Goal: Information Seeking & Learning: Check status

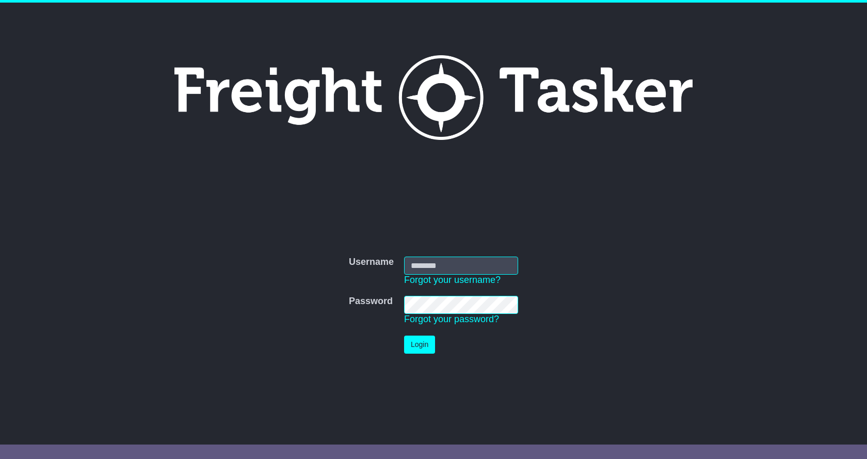
type input "**********"
click at [404, 336] on button "Login" at bounding box center [419, 345] width 31 height 18
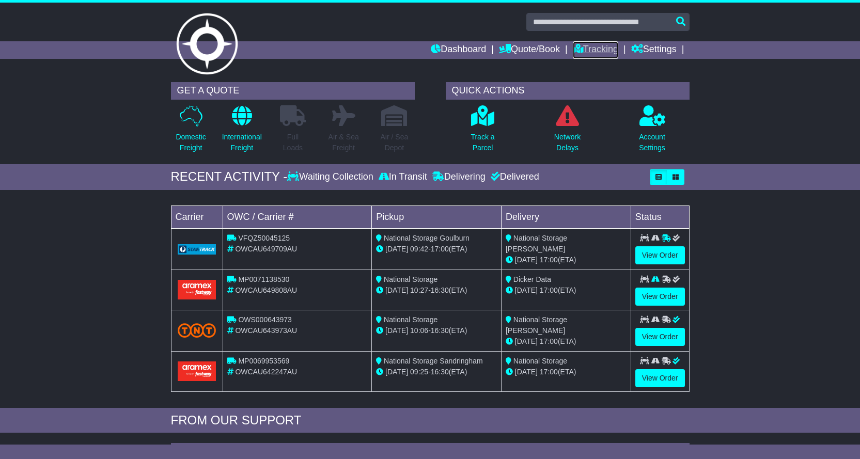
click at [613, 41] on link "Tracking" at bounding box center [595, 50] width 45 height 18
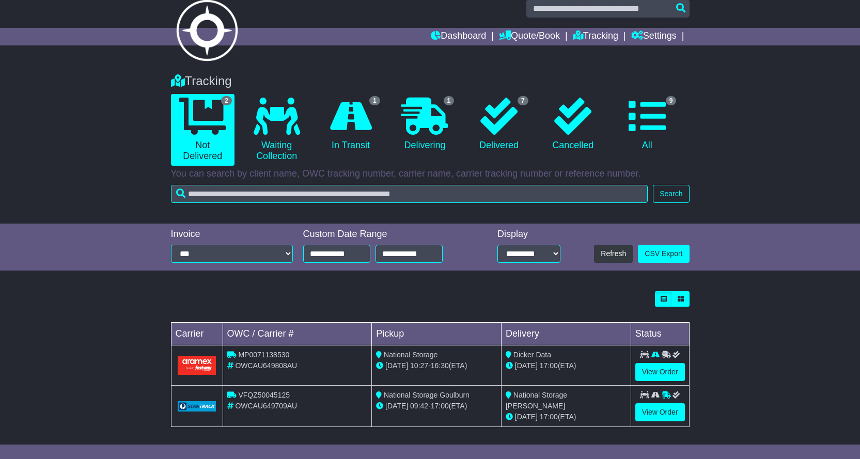
scroll to position [17, 0]
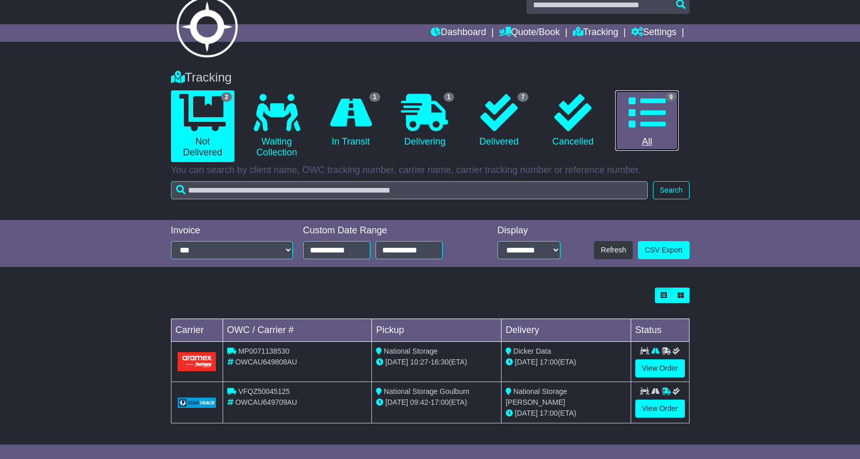
click at [653, 145] on link "9 All" at bounding box center [647, 120] width 64 height 61
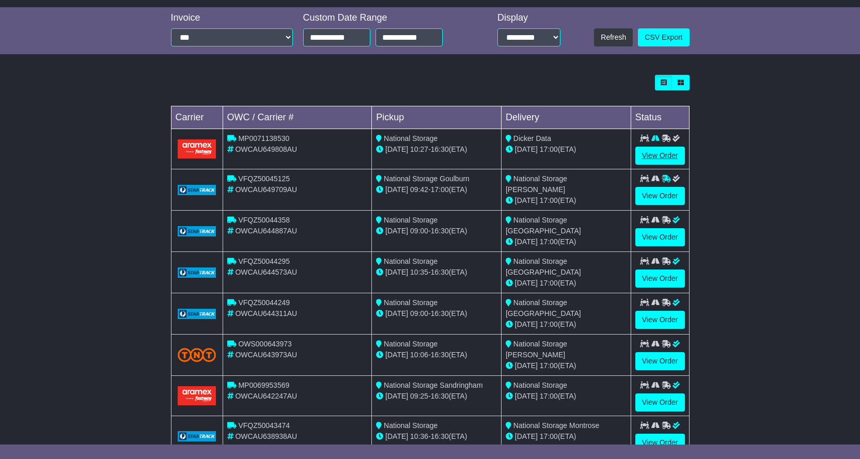
scroll to position [305, 0]
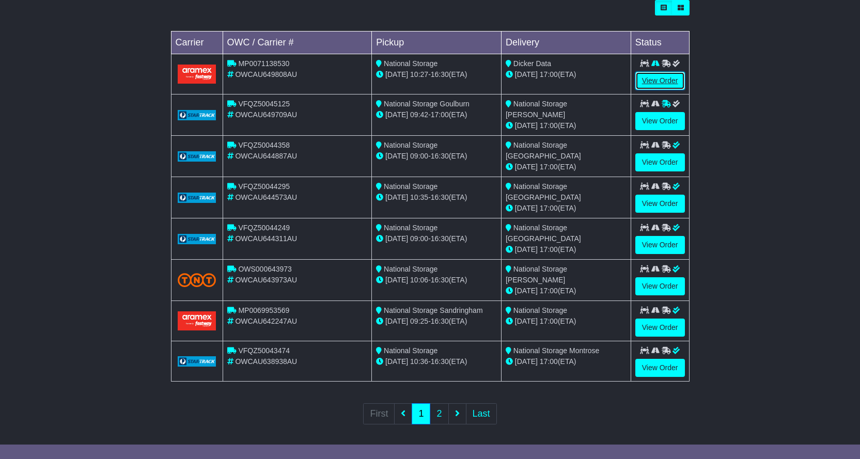
click at [644, 85] on link "View Order" at bounding box center [660, 81] width 50 height 18
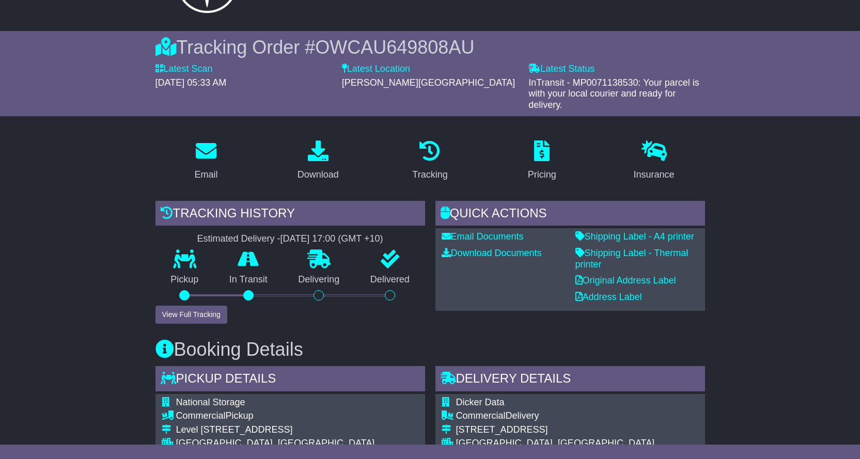
scroll to position [155, 0]
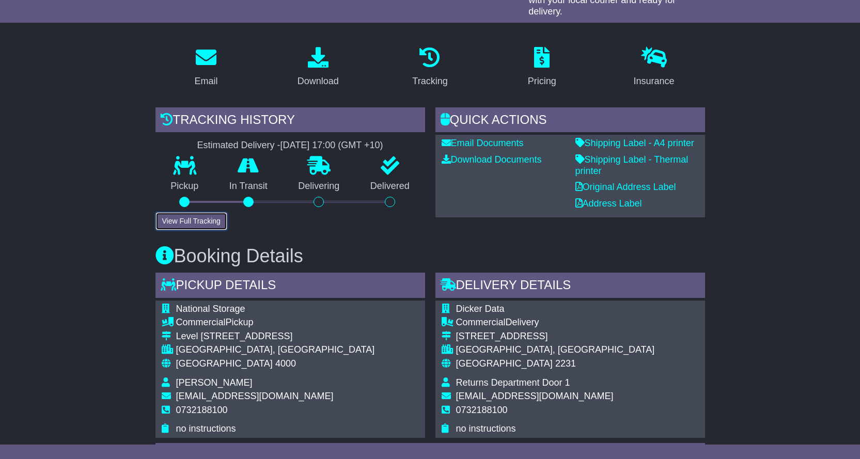
click at [169, 228] on button "View Full Tracking" at bounding box center [191, 221] width 72 height 18
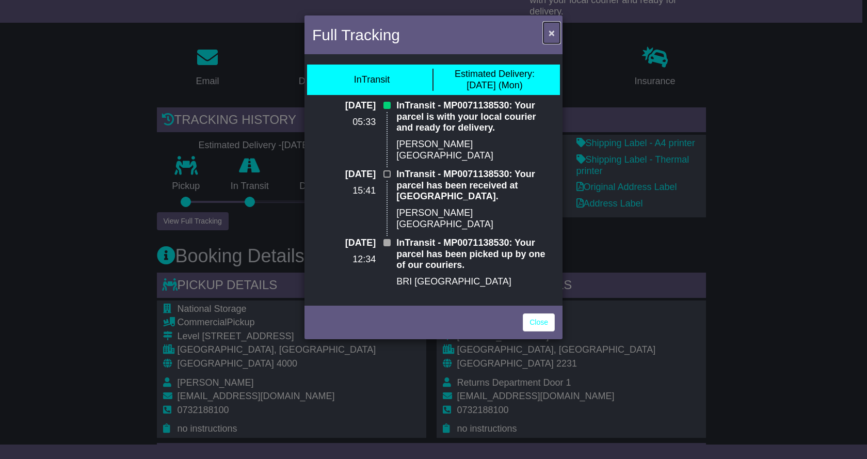
click at [552, 27] on span "×" at bounding box center [552, 33] width 6 height 12
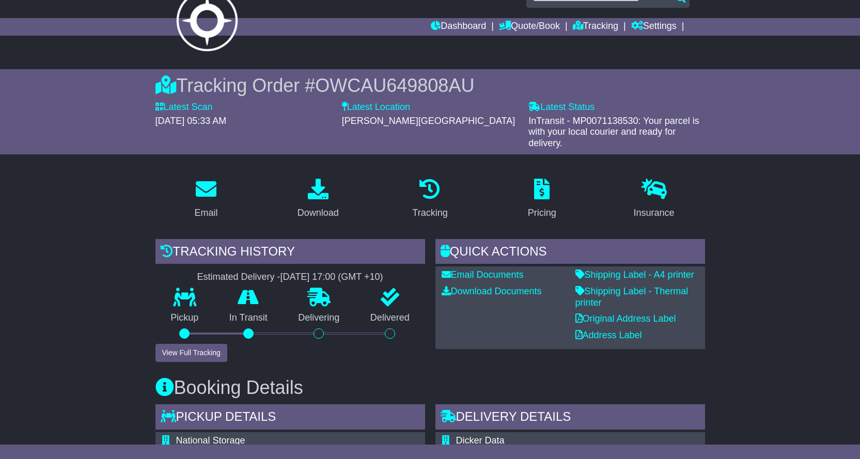
scroll to position [0, 0]
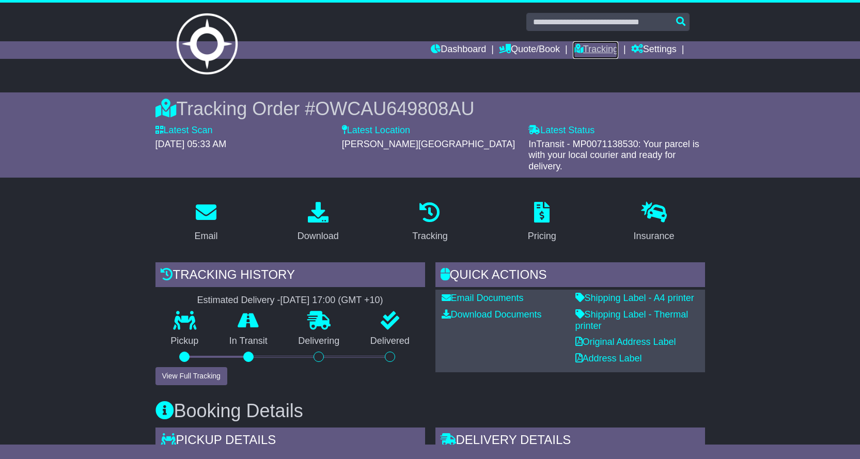
click at [578, 44] on icon at bounding box center [578, 48] width 10 height 9
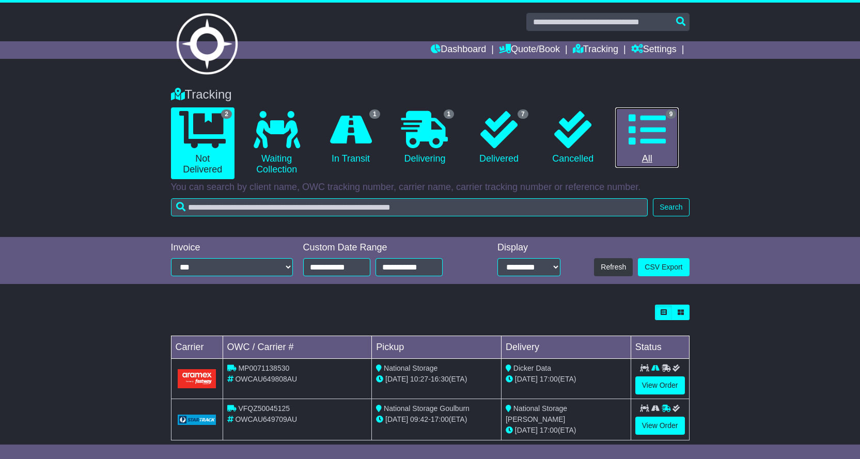
click at [642, 159] on link "9 All" at bounding box center [647, 137] width 64 height 61
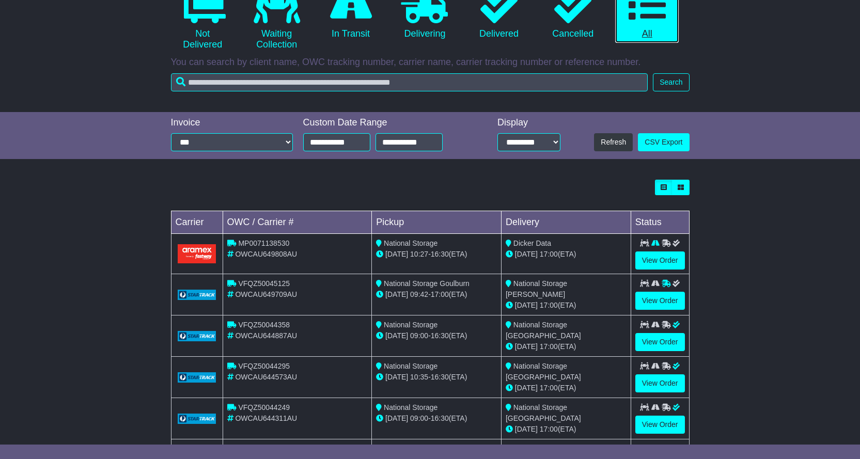
scroll to position [305, 0]
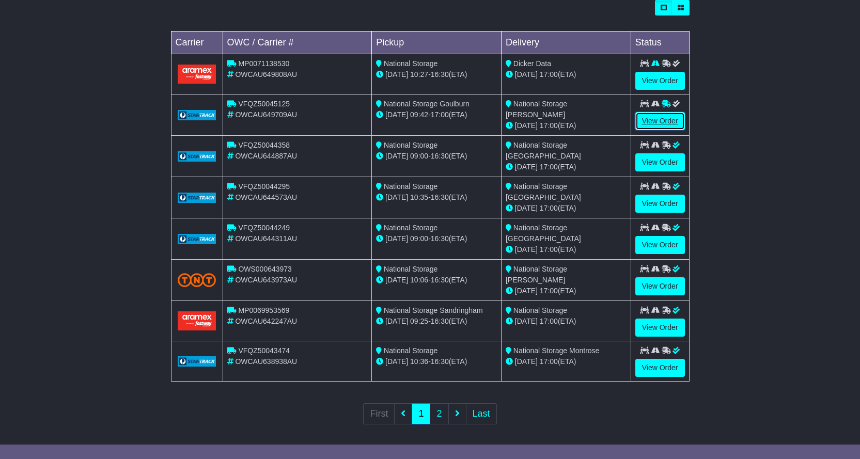
click at [661, 122] on link "View Order" at bounding box center [660, 121] width 50 height 18
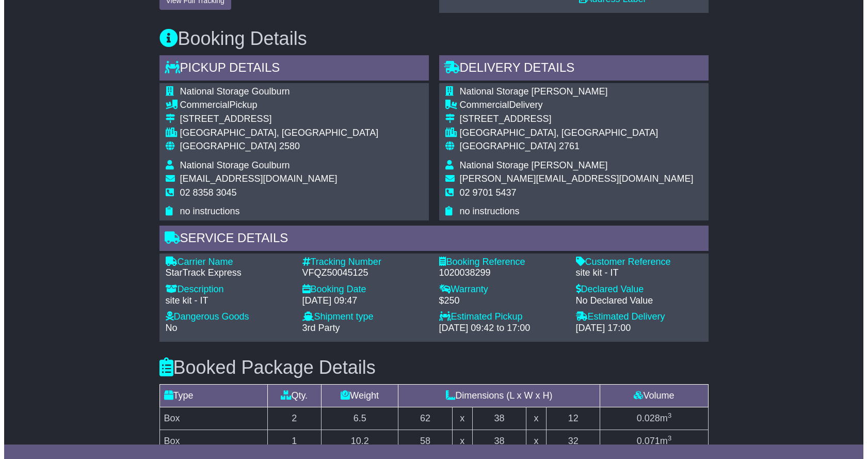
scroll to position [361, 0]
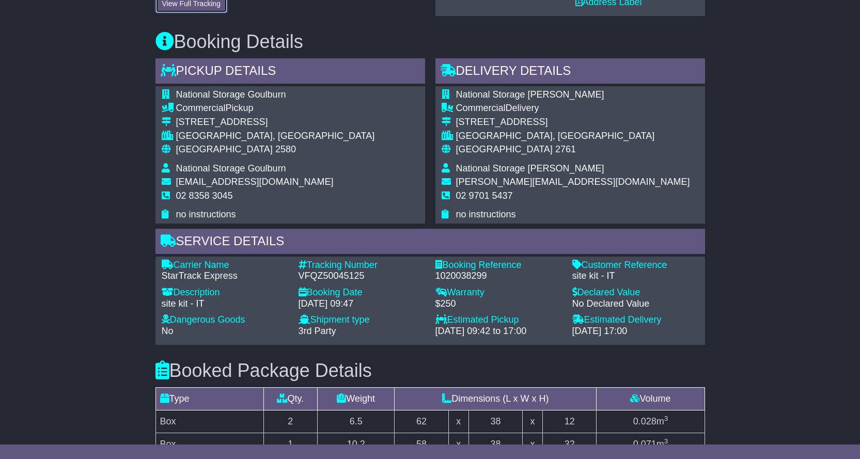
click at [205, 7] on button "View Full Tracking" at bounding box center [191, 4] width 72 height 18
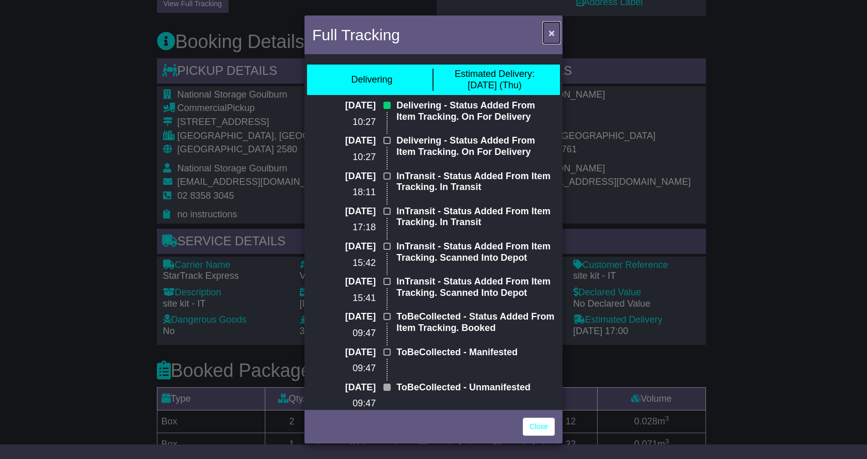
click at [547, 34] on button "×" at bounding box center [552, 32] width 17 height 21
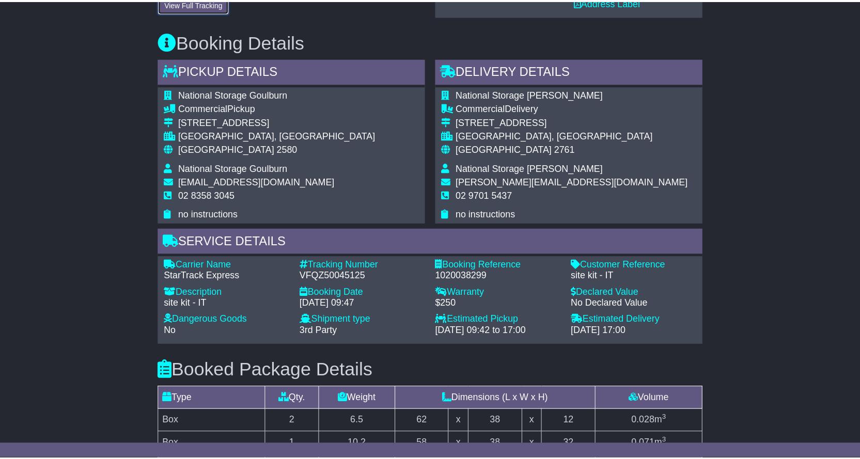
scroll to position [356, 0]
